Goal: Navigation & Orientation: Find specific page/section

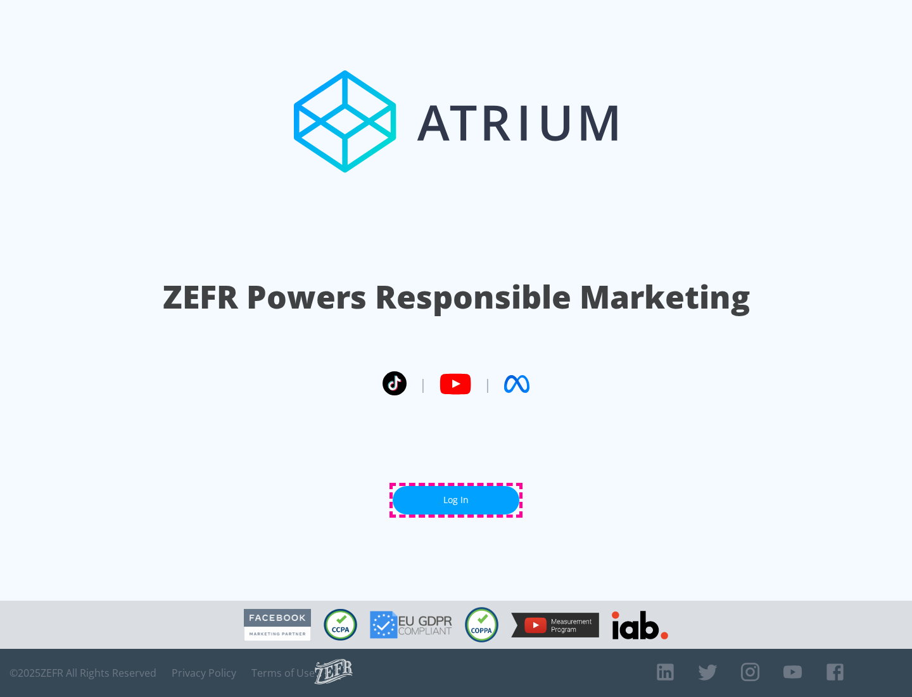
click at [456, 500] on link "Log In" at bounding box center [456, 500] width 127 height 29
